Goal: Information Seeking & Learning: Learn about a topic

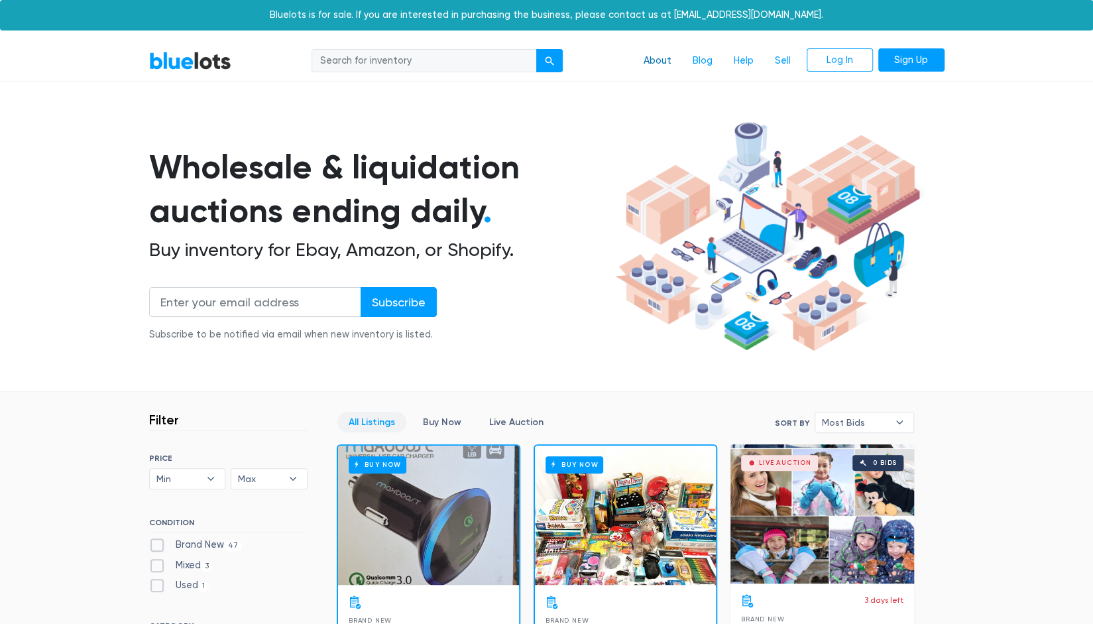
click at [657, 56] on link "About" at bounding box center [657, 60] width 49 height 25
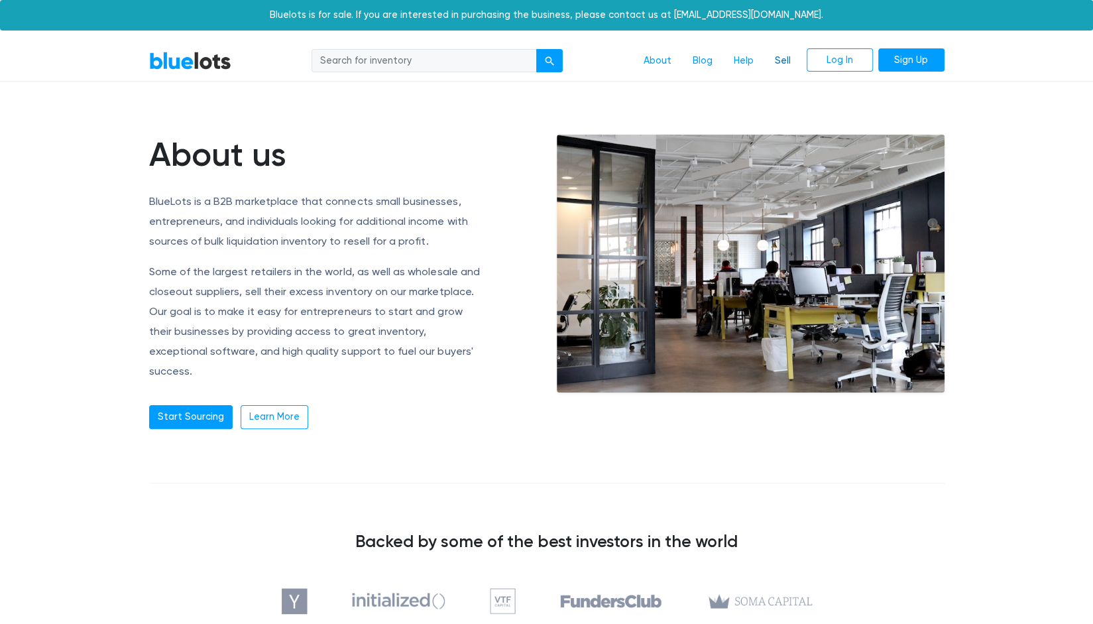
click at [780, 55] on link "Sell" at bounding box center [782, 60] width 37 height 25
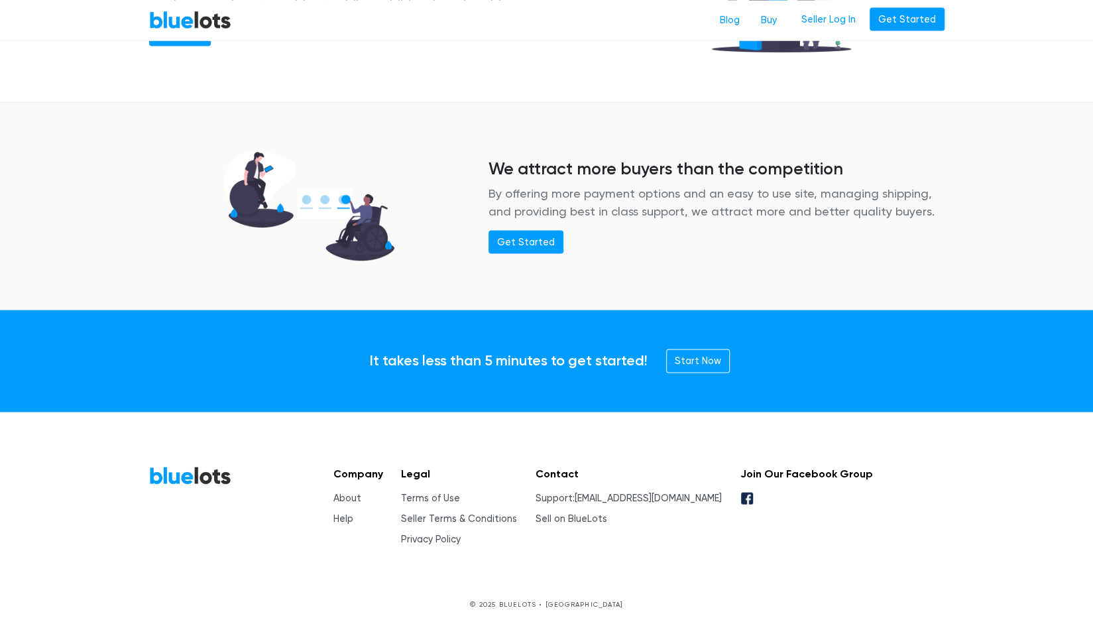
scroll to position [1663, 0]
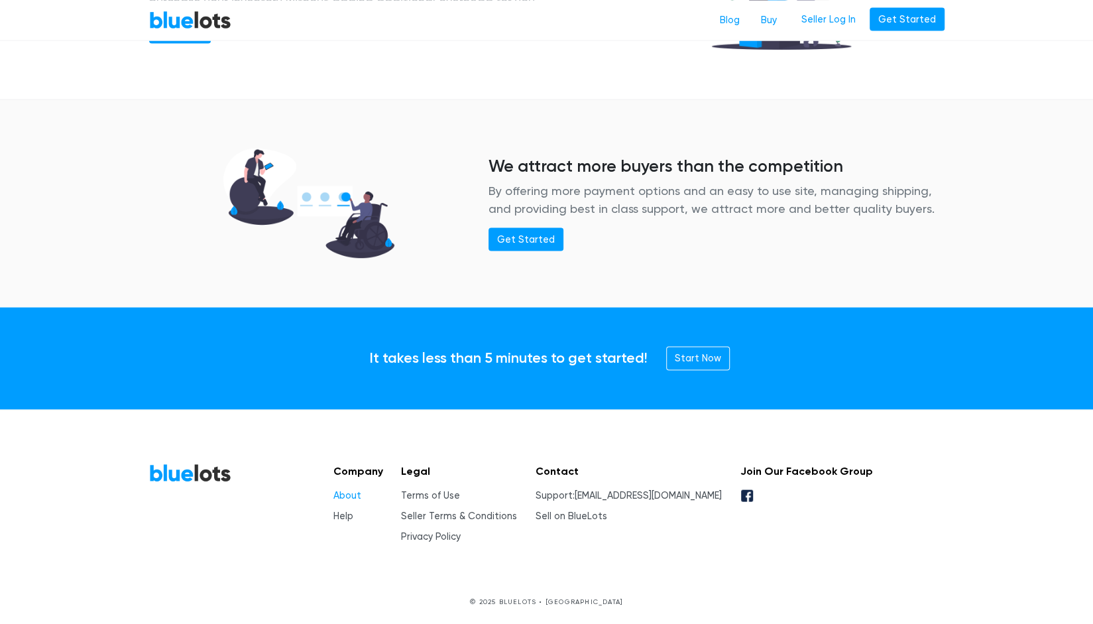
click at [351, 490] on link "About" at bounding box center [347, 495] width 28 height 11
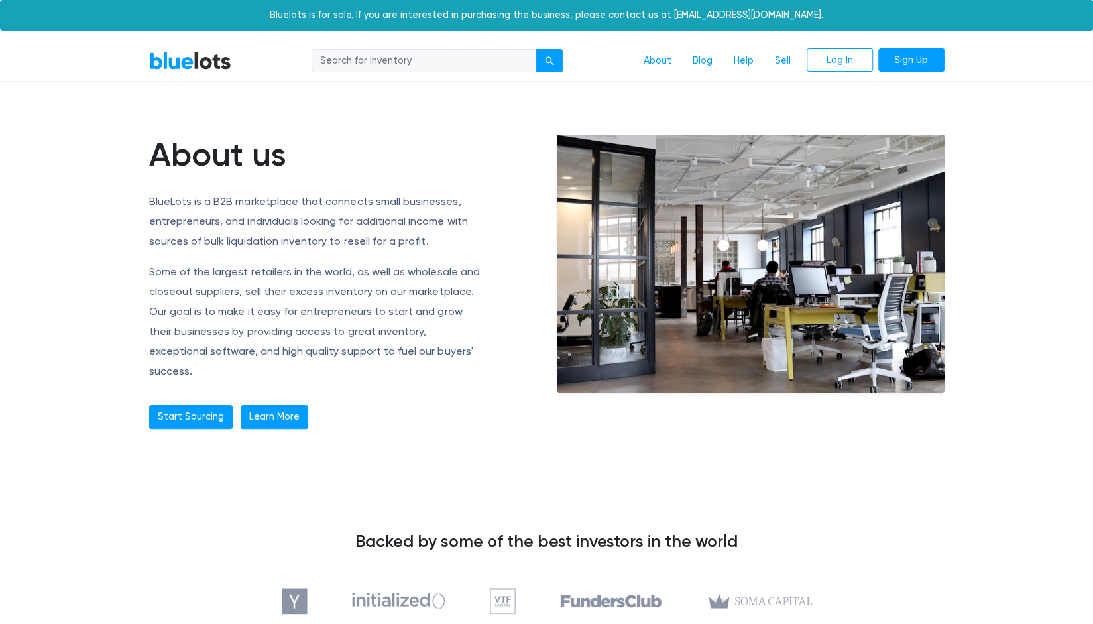
click at [282, 405] on link "Learn More" at bounding box center [275, 417] width 68 height 24
